Goal: Transaction & Acquisition: Obtain resource

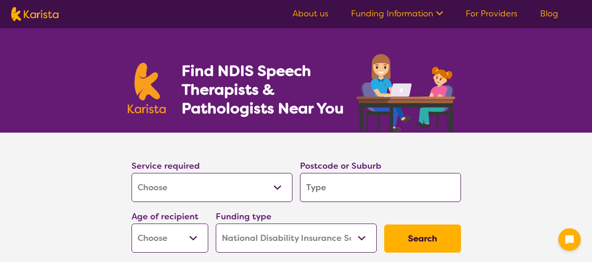
select select "[MEDICAL_DATA]"
select select "NDIS"
select select "[MEDICAL_DATA]"
select select "NDIS"
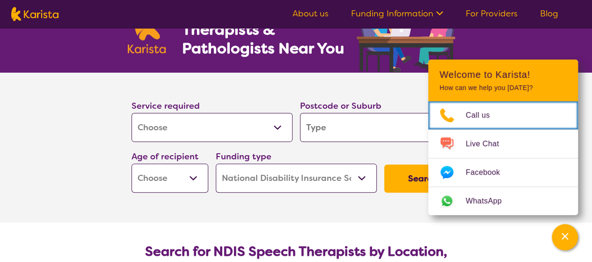
scroll to position [75, 0]
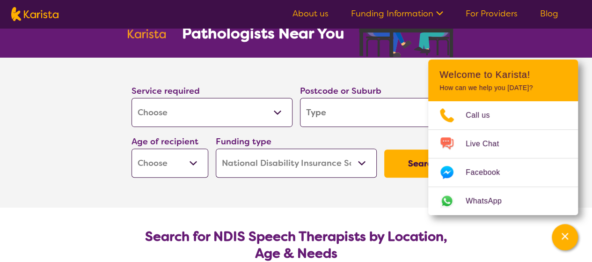
click at [406, 105] on input "search" at bounding box center [380, 112] width 161 height 29
click at [380, 122] on input "search" at bounding box center [380, 112] width 161 height 29
type input "3"
type input "30"
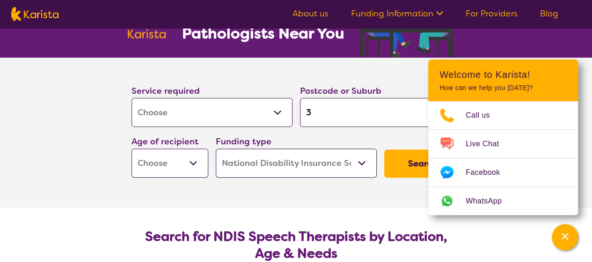
type input "30"
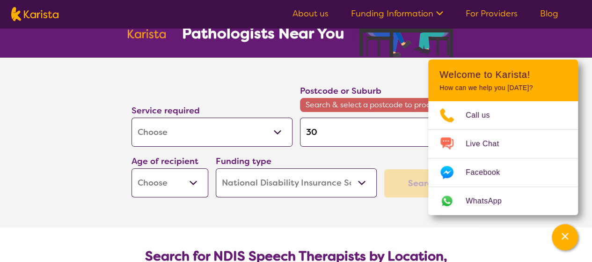
type input "305"
type input "3059"
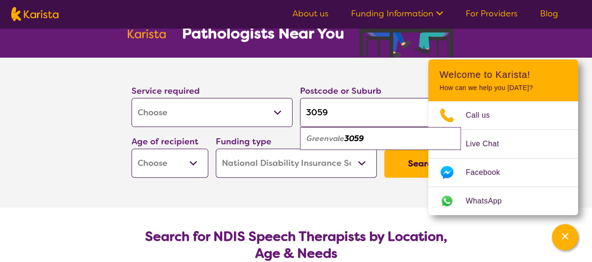
type input "305"
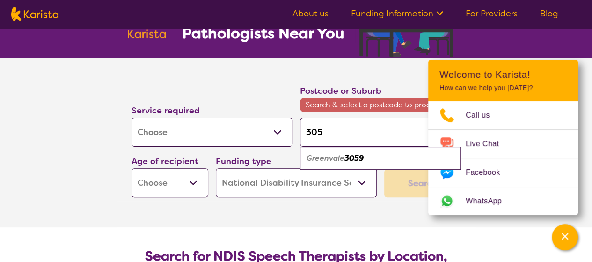
type input "30"
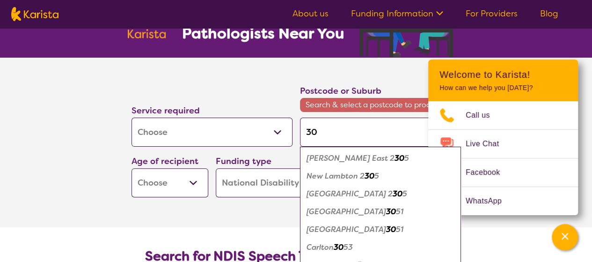
type input "306"
type input "3064"
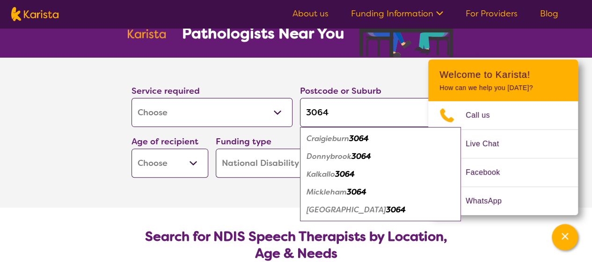
type input "3064"
click at [349, 174] on em "3064" at bounding box center [345, 174] width 20 height 10
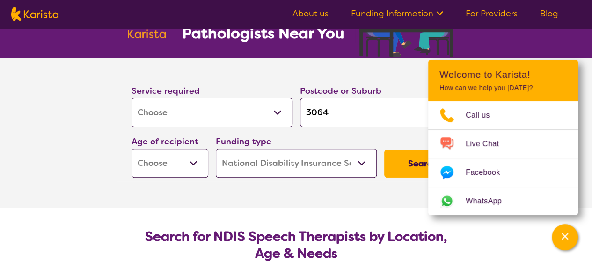
click at [195, 161] on select "Early Childhood - 0 to 9 Child - 10 to 11 Adolescent - 12 to 17 Adult - 18 to 6…" at bounding box center [170, 162] width 77 height 29
select select "CH"
click at [132, 148] on select "Early Childhood - 0 to 9 Child - 10 to 11 Adolescent - 12 to 17 Adult - 18 to 6…" at bounding box center [170, 162] width 77 height 29
select select "CH"
click at [382, 191] on section "Service required Allied Health Assistant Assessment ([MEDICAL_DATA] or [MEDICAL…" at bounding box center [296, 133] width 374 height 150
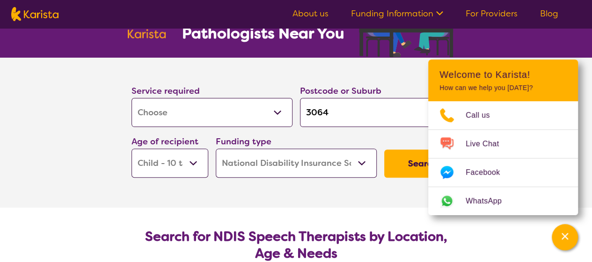
drag, startPoint x: 407, startPoint y: 165, endPoint x: 395, endPoint y: 166, distance: 12.2
click at [395, 166] on button "Search" at bounding box center [422, 163] width 77 height 28
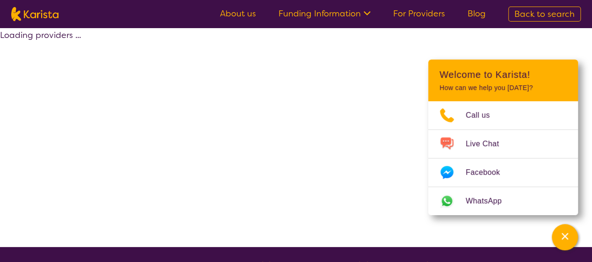
select select "by_score"
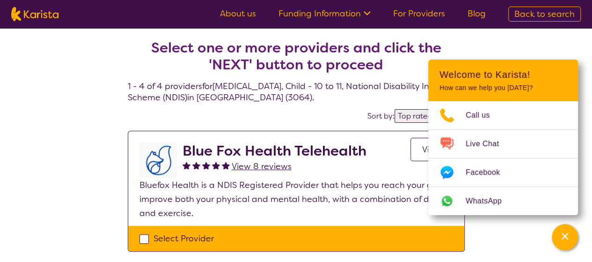
click at [565, 238] on icon "Channel Menu" at bounding box center [564, 235] width 9 height 9
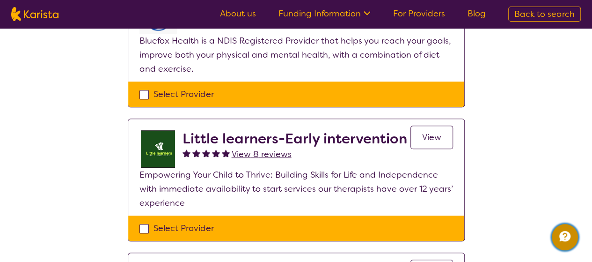
scroll to position [143, 0]
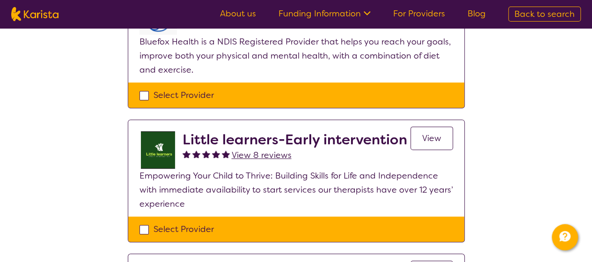
click at [437, 132] on span "View" at bounding box center [431, 137] width 19 height 11
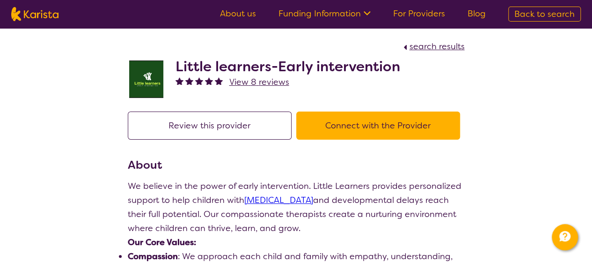
click at [370, 117] on button "Connect with the Provider" at bounding box center [378, 125] width 164 height 28
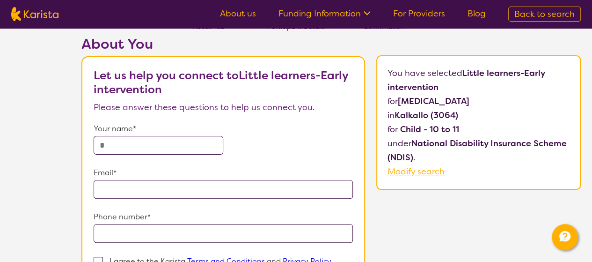
scroll to position [56, 0]
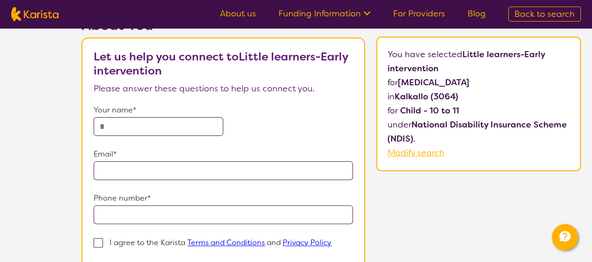
click at [202, 127] on input "text" at bounding box center [159, 126] width 130 height 19
type input "**********"
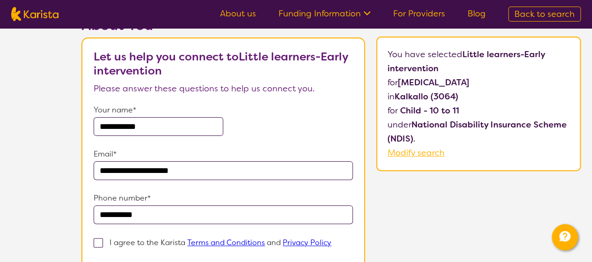
type input "**********"
click at [304, 181] on form "**********" at bounding box center [223, 198] width 259 height 191
drag, startPoint x: 97, startPoint y: 245, endPoint x: 95, endPoint y: 240, distance: 5.5
click at [95, 240] on span at bounding box center [98, 242] width 9 height 9
click at [331, 240] on input "I agree to the Karista Terms and Conditions and Privacy Policy" at bounding box center [334, 242] width 6 height 6
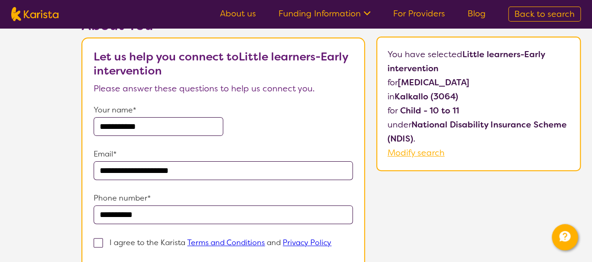
checkbox input "true"
click at [406, 226] on div "**********" at bounding box center [331, 171] width 522 height 309
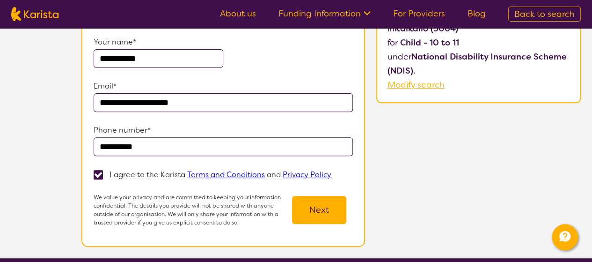
scroll to position [131, 0]
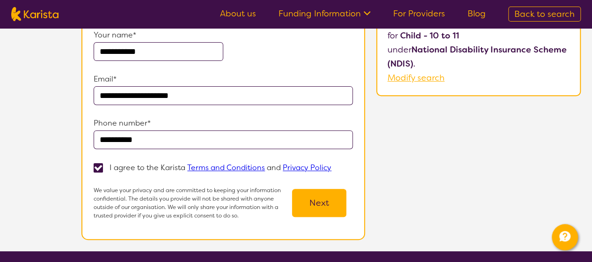
click at [322, 202] on button "Next" at bounding box center [319, 203] width 54 height 28
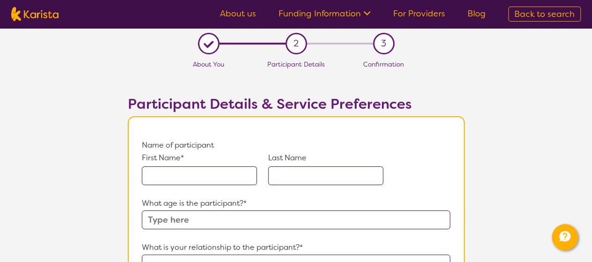
click at [208, 176] on input "text" at bounding box center [199, 175] width 115 height 19
type input "Ryder"
click at [316, 178] on input "text" at bounding box center [325, 175] width 115 height 19
type input "Flavel"
click at [269, 216] on input "text" at bounding box center [296, 219] width 308 height 19
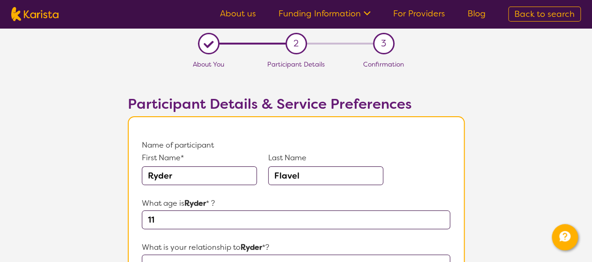
type input "11"
click at [296, 240] on p "What is your relationship to [PERSON_NAME] *?" at bounding box center [296, 247] width 308 height 14
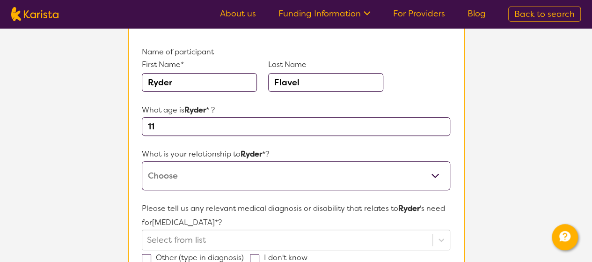
scroll to position [94, 0]
click at [434, 175] on select "This request is for myself I am their parent I am their child I am their spouse…" at bounding box center [296, 175] width 308 height 29
select select "I am their parent"
click at [142, 161] on select "This request is for myself I am their parent I am their child I am their spouse…" at bounding box center [296, 175] width 308 height 29
click at [301, 236] on div "Select from list" at bounding box center [296, 239] width 308 height 21
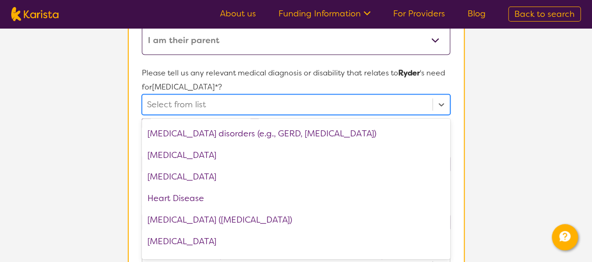
scroll to position [773, 0]
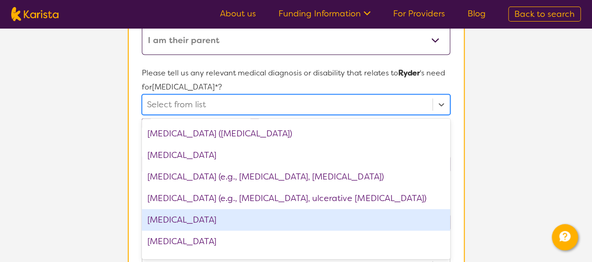
click at [250, 217] on div "[MEDICAL_DATA]" at bounding box center [296, 220] width 308 height 22
click at [216, 215] on div "[MEDICAL_DATA]" at bounding box center [296, 221] width 308 height 22
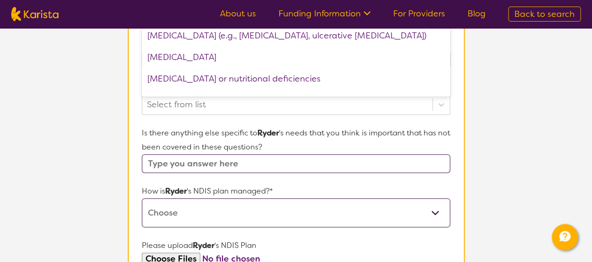
scroll to position [386, 0]
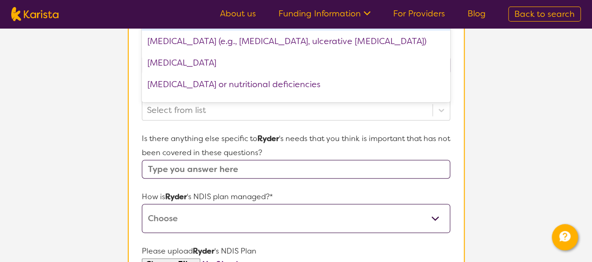
click at [321, 170] on input "text" at bounding box center [296, 169] width 308 height 19
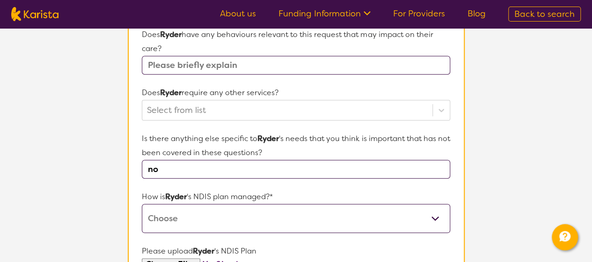
type input "no"
click at [337, 216] on select "Self-managed NDIS plan Managed by a registered plan management provider (not th…" at bounding box center [296, 218] width 308 height 29
select select "Agency Managed"
click at [142, 204] on select "Self-managed NDIS plan Managed by a registered plan management provider (not th…" at bounding box center [296, 218] width 308 height 29
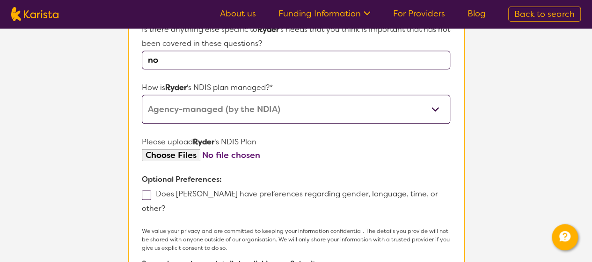
scroll to position [516, 0]
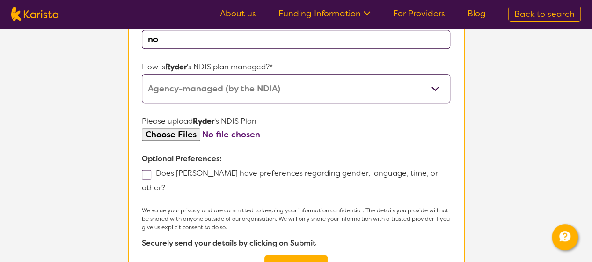
drag, startPoint x: 305, startPoint y: 248, endPoint x: 291, endPoint y: 249, distance: 13.7
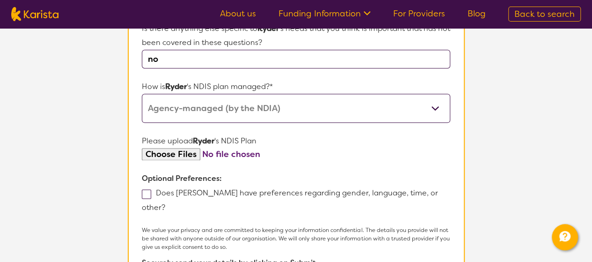
scroll to position [261, 0]
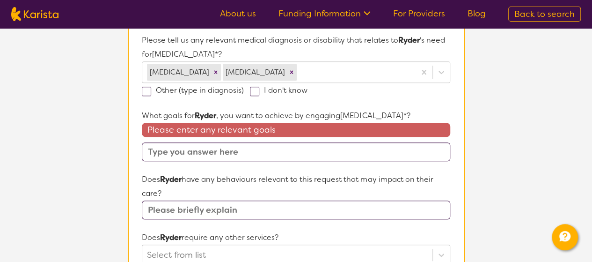
click at [320, 154] on input "text" at bounding box center [296, 151] width 308 height 19
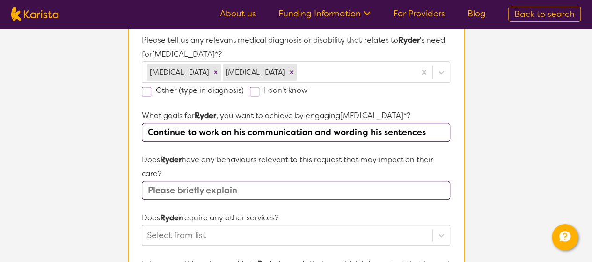
type input "Continue to work on his communication and wording his sentences"
click at [417, 191] on input "text" at bounding box center [296, 190] width 308 height 19
type input "no"
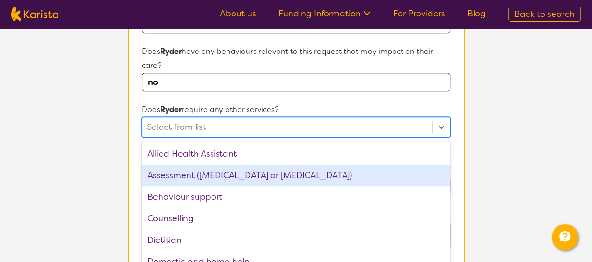
click at [307, 137] on div "option Assessment ([MEDICAL_DATA] or [MEDICAL_DATA]) focused, 2 of 21. 21 resul…" at bounding box center [296, 127] width 308 height 21
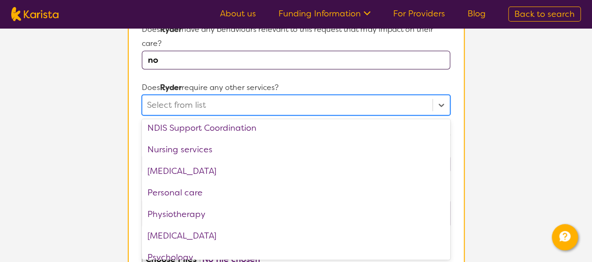
scroll to position [226, 0]
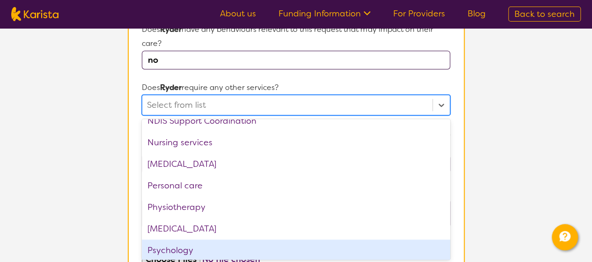
click at [192, 248] on div "Psychology" at bounding box center [296, 250] width 308 height 22
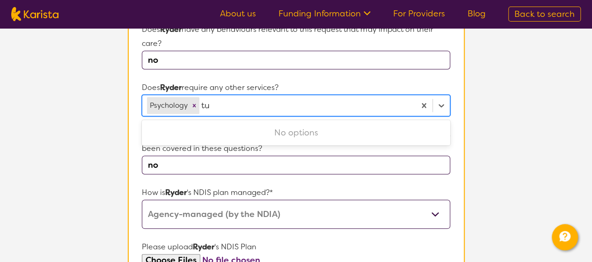
scroll to position [0, 0]
type input "t"
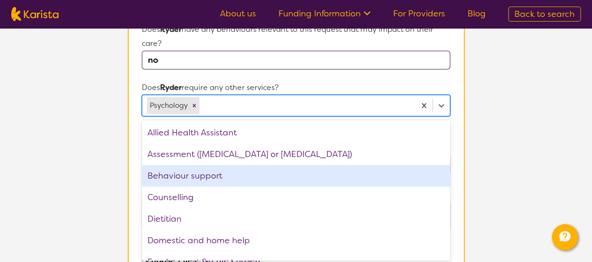
click at [537, 136] on section "L About You 2 Participant Details 3 Confirmation Participant Details & Service …" at bounding box center [296, 50] width 592 height 827
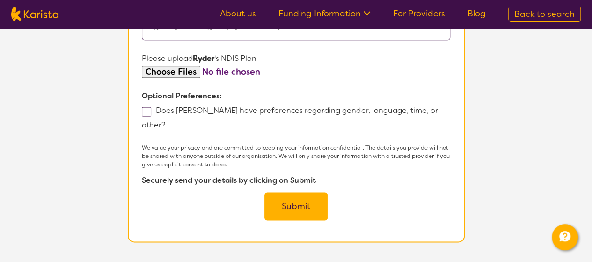
scroll to position [577, 0]
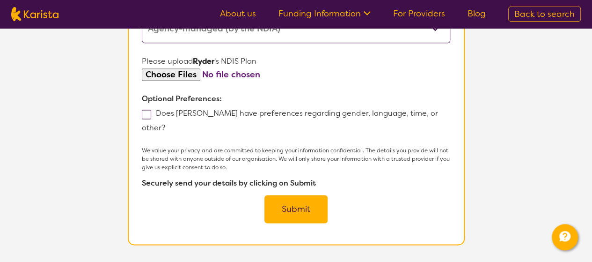
click at [294, 202] on button "Submit" at bounding box center [295, 209] width 63 height 28
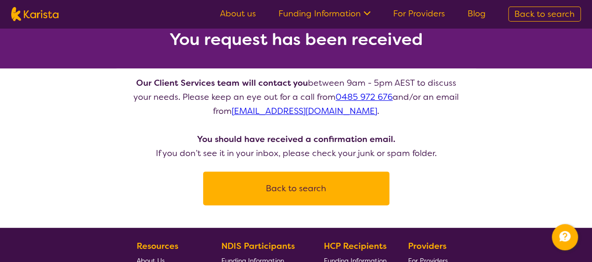
scroll to position [65, 0]
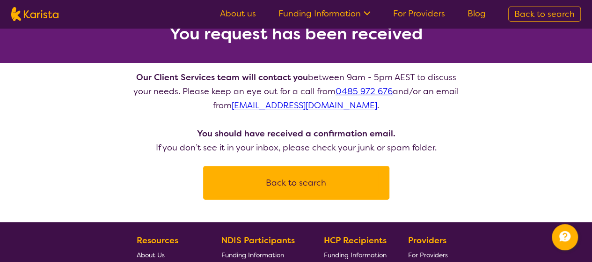
click at [324, 178] on button "Back to search" at bounding box center [296, 183] width 164 height 28
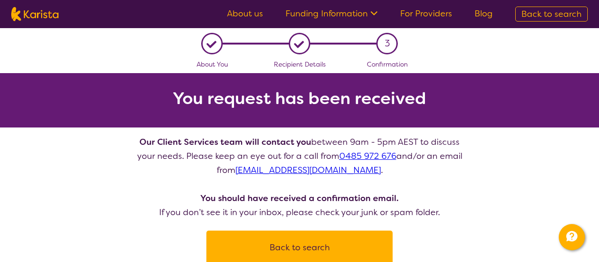
select select "[MEDICAL_DATA]"
select select "CH"
select select "NDIS"
select select "[MEDICAL_DATA]"
select select "CH"
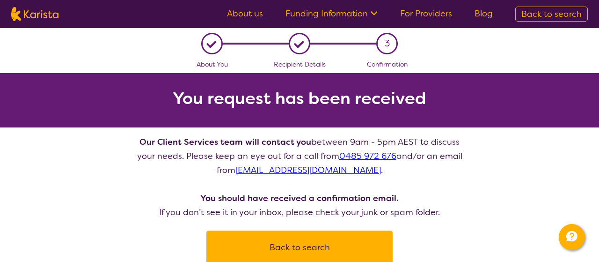
select select "NDIS"
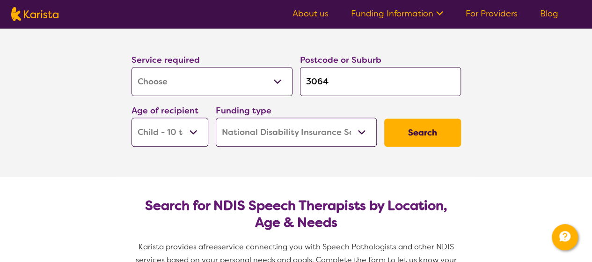
scroll to position [110, 0]
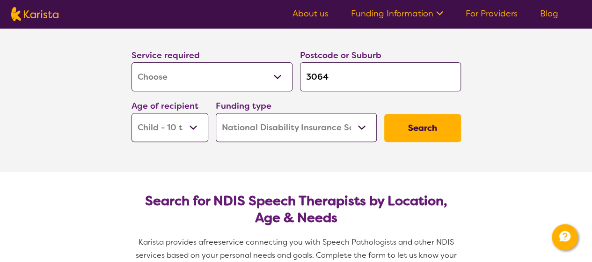
click at [275, 77] on select "Allied Health Assistant Assessment ([MEDICAL_DATA] or [MEDICAL_DATA]) Behaviour…" at bounding box center [212, 76] width 161 height 29
select select "Psychology"
click at [132, 62] on select "Allied Health Assistant Assessment ([MEDICAL_DATA] or [MEDICAL_DATA]) Behaviour…" at bounding box center [212, 76] width 161 height 29
select select "Psychology"
click at [409, 125] on button "Search" at bounding box center [422, 128] width 77 height 28
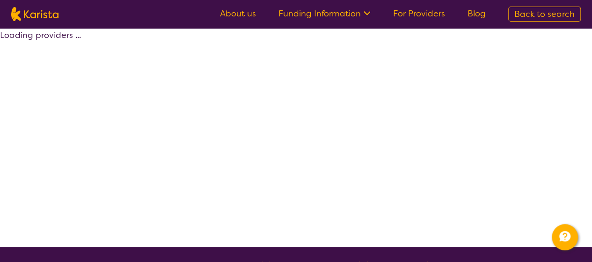
select select "by_score"
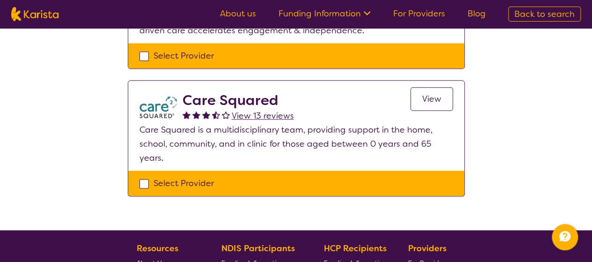
scroll to position [574, 0]
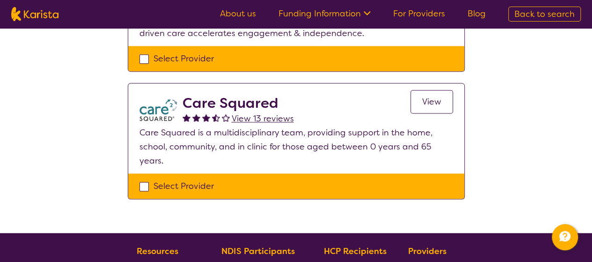
click at [437, 96] on span "View" at bounding box center [431, 101] width 19 height 11
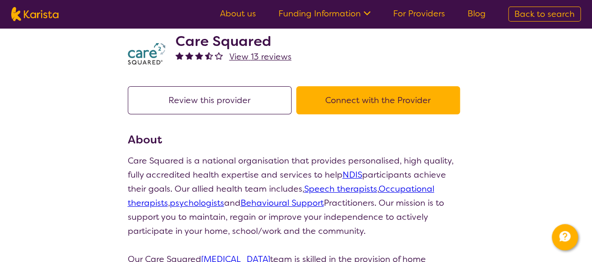
scroll to position [19, 0]
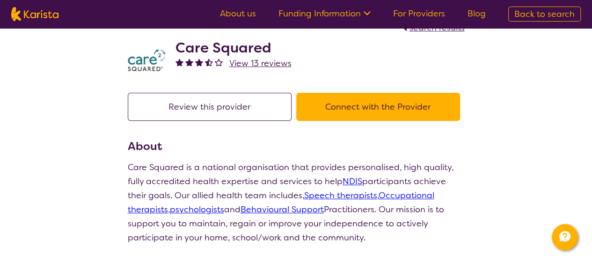
click at [416, 102] on button "Connect with the Provider" at bounding box center [378, 107] width 164 height 28
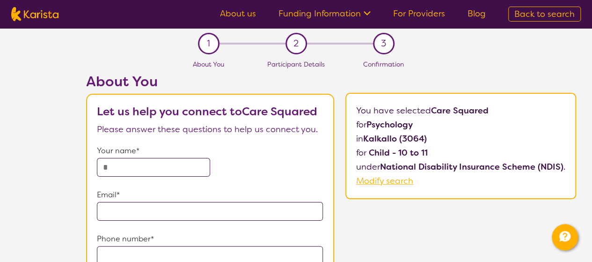
click at [172, 165] on input "text" at bounding box center [153, 167] width 113 height 19
type input "**********"
click at [263, 185] on form "**********" at bounding box center [210, 251] width 227 height 214
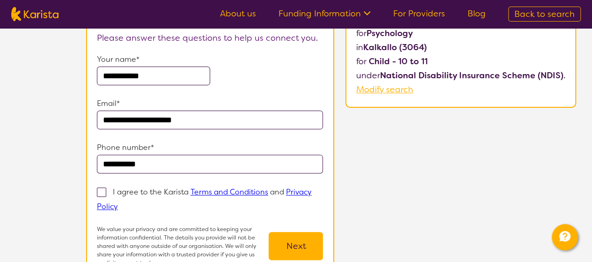
scroll to position [94, 0]
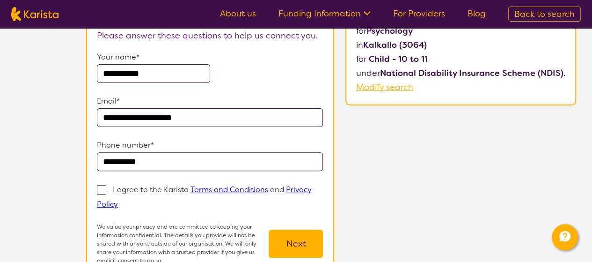
click at [102, 186] on span at bounding box center [101, 189] width 9 height 9
click at [118, 200] on input "I agree to the Karista Terms and Conditions and Privacy Policy" at bounding box center [121, 203] width 6 height 6
checkbox input "true"
click at [312, 238] on button "Next" at bounding box center [296, 243] width 54 height 28
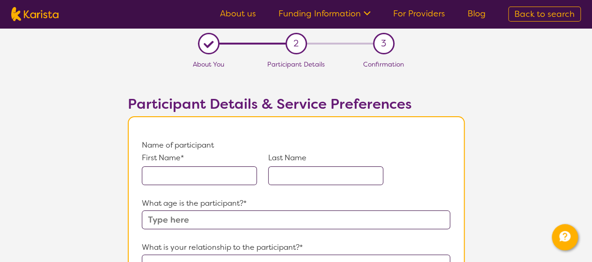
click at [219, 176] on input "text" at bounding box center [199, 175] width 115 height 19
type input "Ryder"
click at [305, 172] on input "text" at bounding box center [325, 175] width 115 height 19
type input "Flavel"
click at [301, 206] on p "What age is [PERSON_NAME] * ?" at bounding box center [296, 203] width 308 height 14
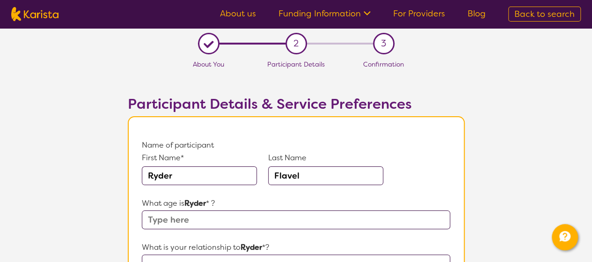
click at [296, 219] on input "text" at bounding box center [296, 219] width 308 height 19
type input "11"
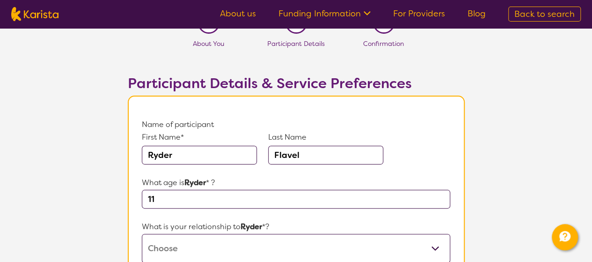
click at [278, 256] on select "This request is for myself I am their parent I am their child I am their spouse…" at bounding box center [296, 248] width 308 height 29
click at [142, 234] on select "This request is for myself I am their parent I am their child I am their spouse…" at bounding box center [296, 248] width 308 height 29
select select "I am their parent"
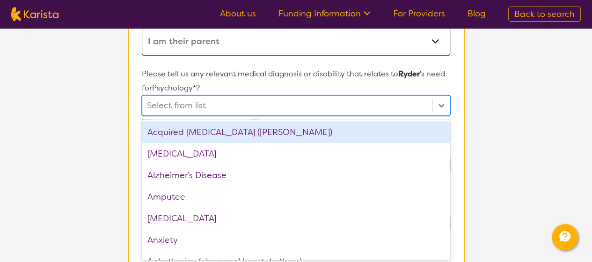
scroll to position [228, 0]
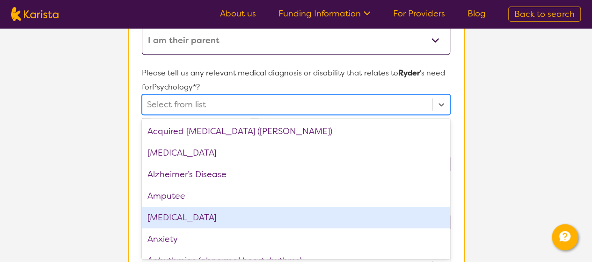
drag, startPoint x: 366, startPoint y: 111, endPoint x: 223, endPoint y: 205, distance: 171.0
click at [223, 206] on div "[MEDICAL_DATA]" at bounding box center [296, 217] width 308 height 22
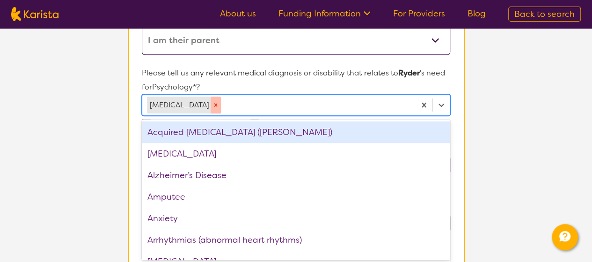
click at [213, 105] on icon "Remove Anemia" at bounding box center [216, 105] width 7 height 7
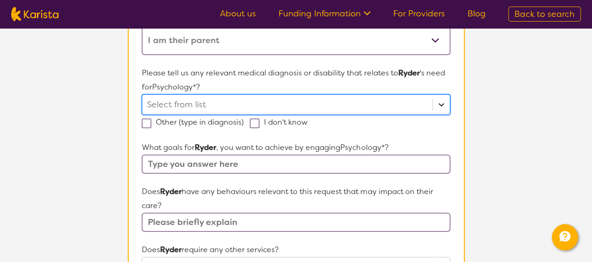
click at [443, 100] on icon at bounding box center [441, 104] width 9 height 9
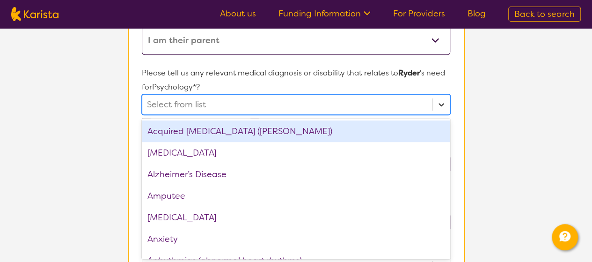
click at [442, 100] on icon at bounding box center [441, 104] width 9 height 9
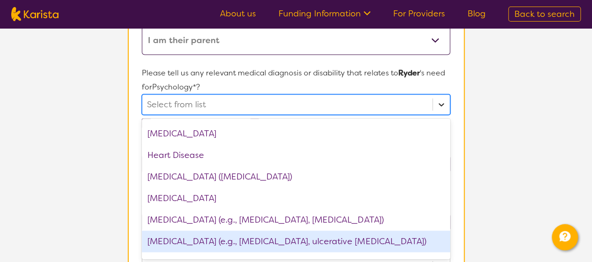
scroll to position [751, 0]
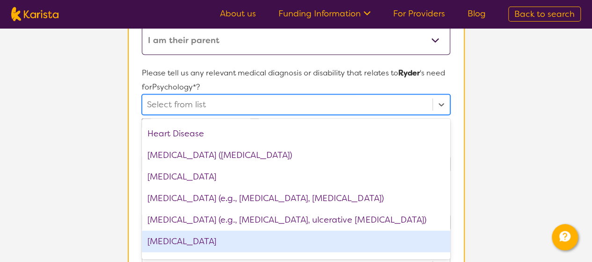
click at [248, 237] on div "[MEDICAL_DATA]" at bounding box center [296, 241] width 308 height 22
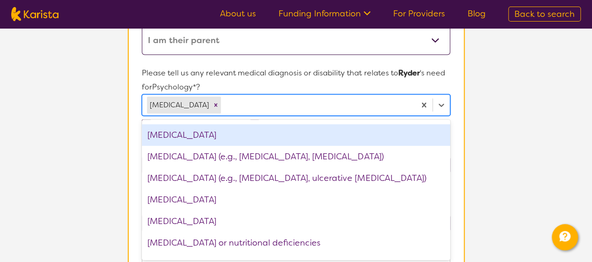
scroll to position [830, 0]
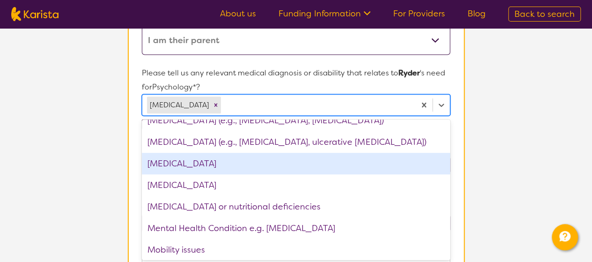
click at [218, 164] on div "[MEDICAL_DATA]" at bounding box center [296, 164] width 308 height 22
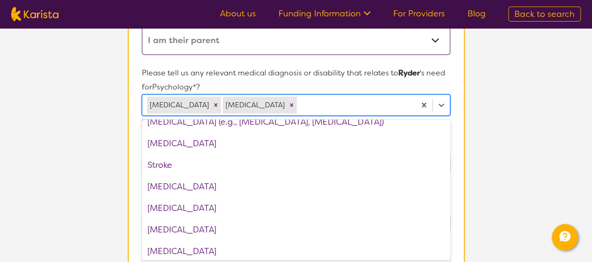
scroll to position [1377, 0]
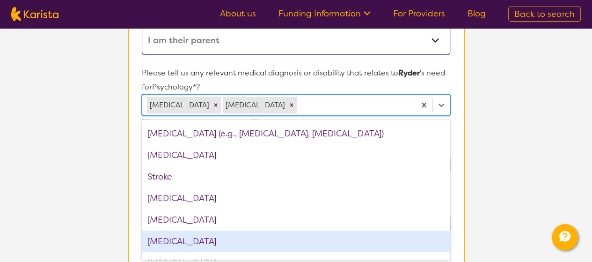
click at [468, 218] on section "Participant Details & Service Preferences Name of participant First Name* [PERS…" at bounding box center [296, 235] width 359 height 781
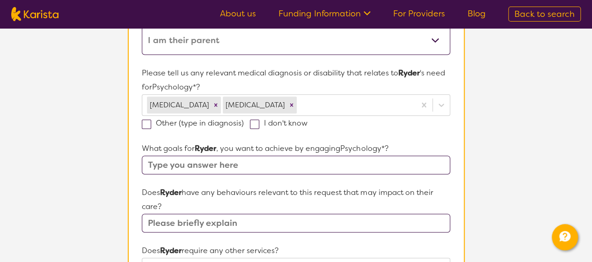
click at [266, 162] on input "text" at bounding box center [296, 164] width 308 height 19
type input "express emotions and behaviours better"
click at [215, 221] on input "text" at bounding box center [296, 222] width 308 height 19
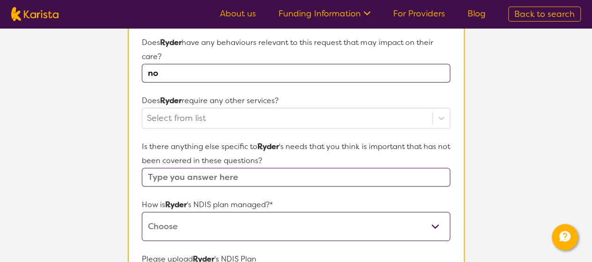
scroll to position [382, 0]
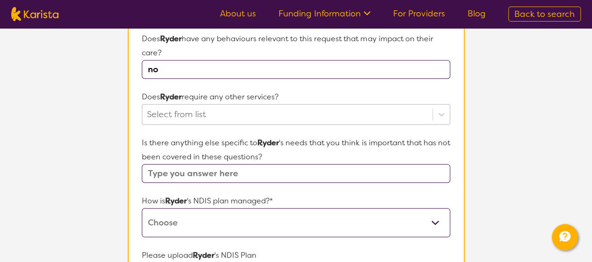
type input "no"
click at [418, 114] on div "Select from list" at bounding box center [287, 114] width 290 height 20
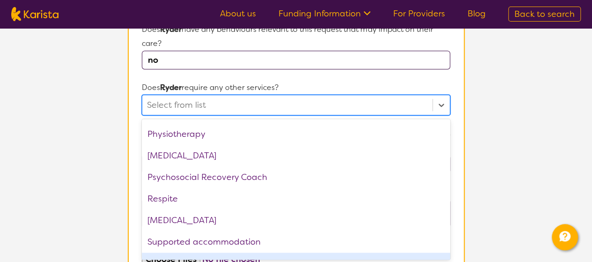
scroll to position [315, 0]
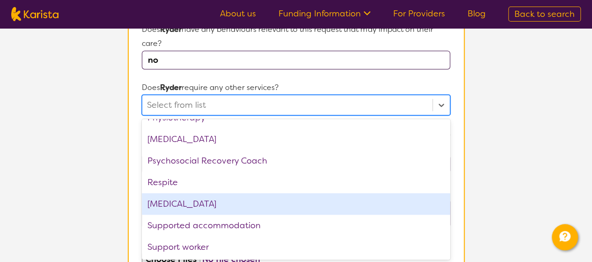
click at [196, 205] on div "[MEDICAL_DATA]" at bounding box center [296, 204] width 308 height 22
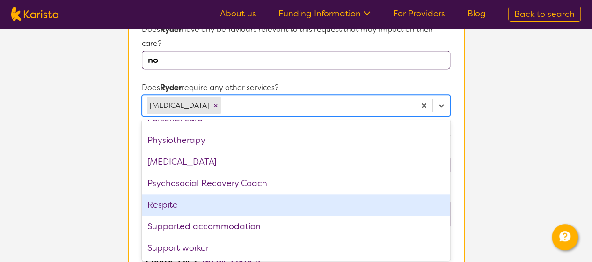
scroll to position [294, 0]
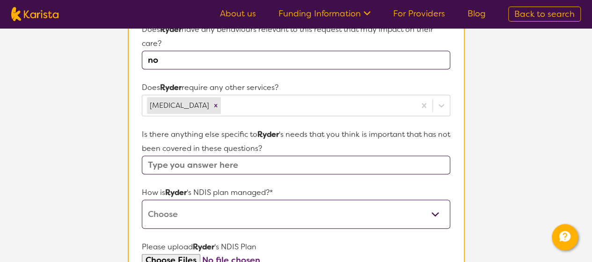
click at [453, 135] on section "Name of participant First Name* [PERSON_NAME] Last Name Flavel What age is [PER…" at bounding box center [296, 77] width 337 height 705
click at [413, 209] on select "Self-managed NDIS plan Managed by a registered plan management provider (not th…" at bounding box center [296, 213] width 308 height 29
select select "Agency Managed"
click at [142, 199] on select "Self-managed NDIS plan Managed by a registered plan management provider (not th…" at bounding box center [296, 213] width 308 height 29
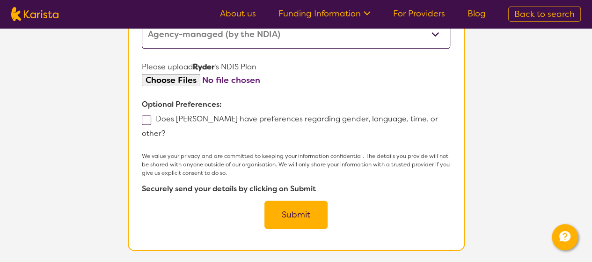
scroll to position [579, 0]
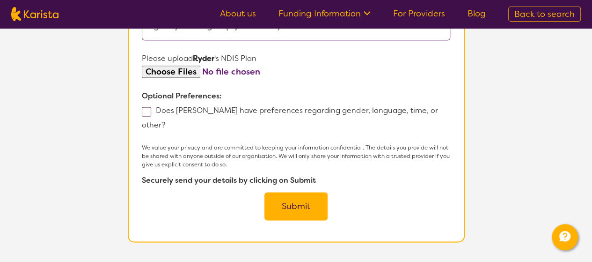
click at [295, 193] on button "Submit" at bounding box center [295, 206] width 63 height 28
